Goal: Register for event/course

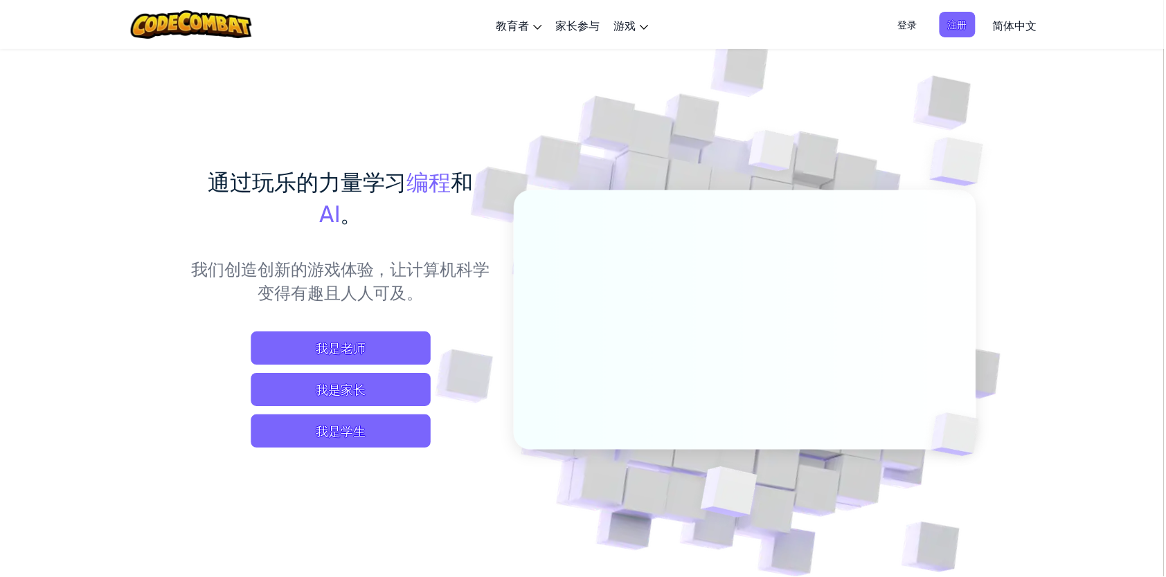
click at [359, 433] on span "我是学生" at bounding box center [341, 431] width 180 height 33
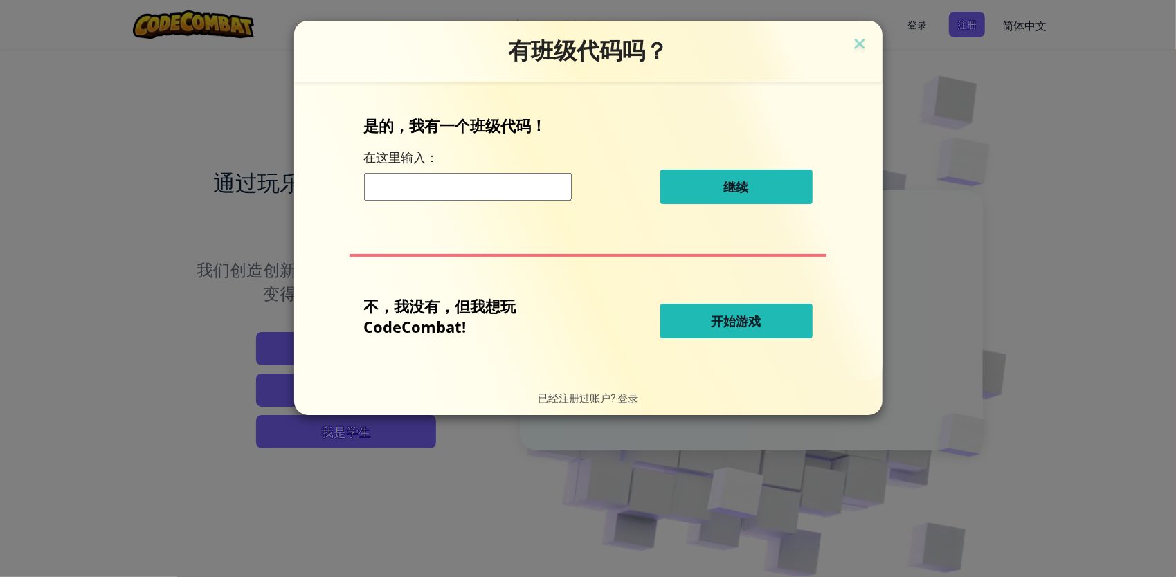
click at [750, 334] on button "开始游戏" at bounding box center [736, 321] width 152 height 35
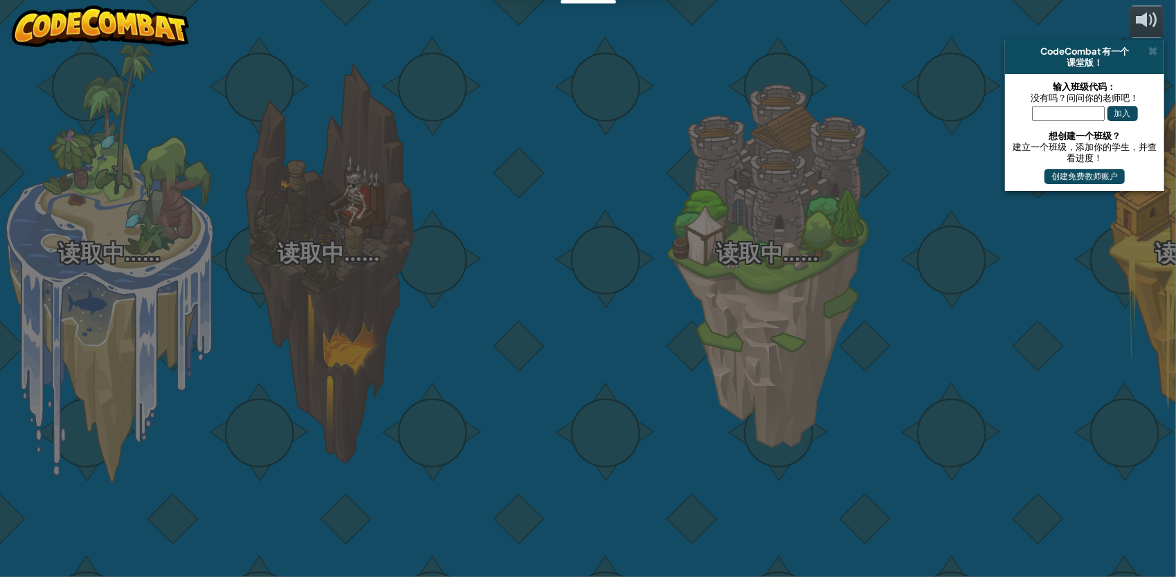
select select "zh-HANS"
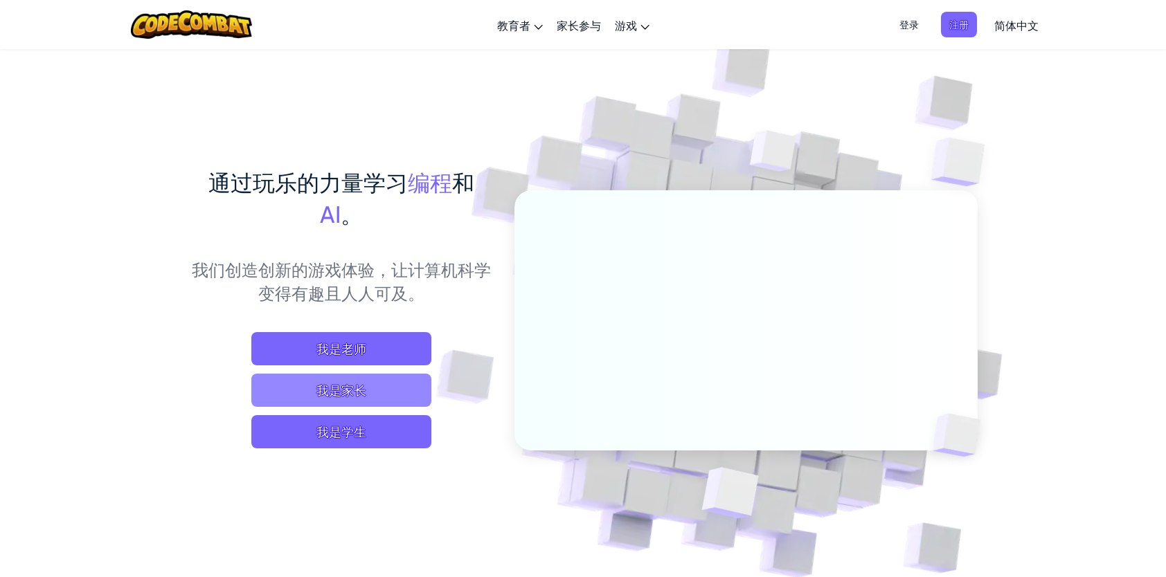
click at [368, 379] on span "我是家长" at bounding box center [341, 390] width 180 height 33
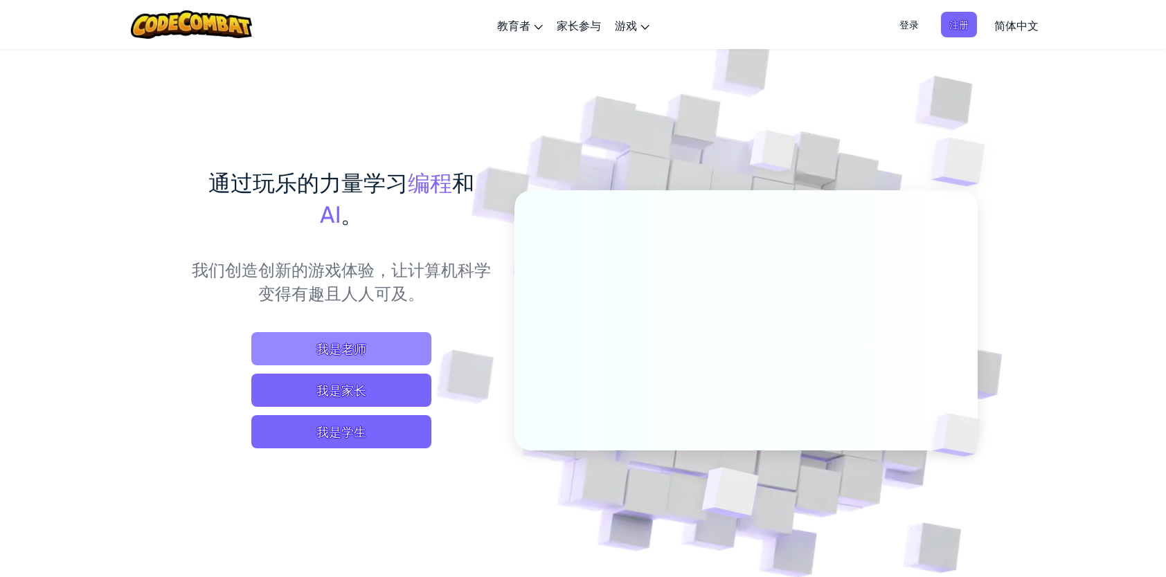
click at [357, 347] on span "我是老师" at bounding box center [341, 348] width 180 height 33
